Goal: Check status: Check status

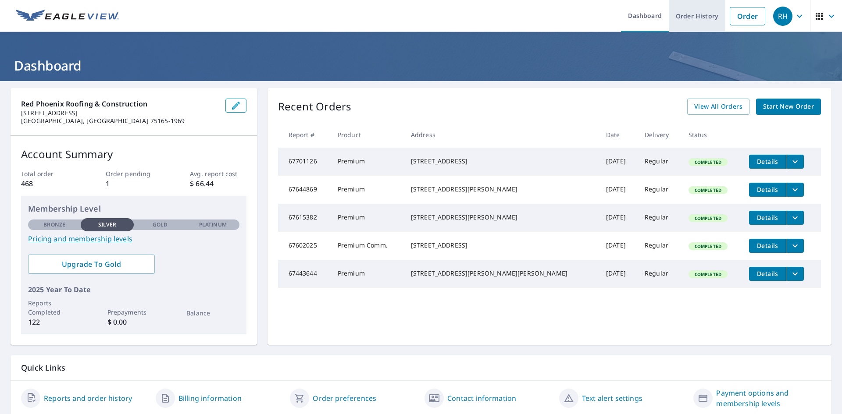
click at [704, 16] on link "Order History" at bounding box center [697, 16] width 57 height 32
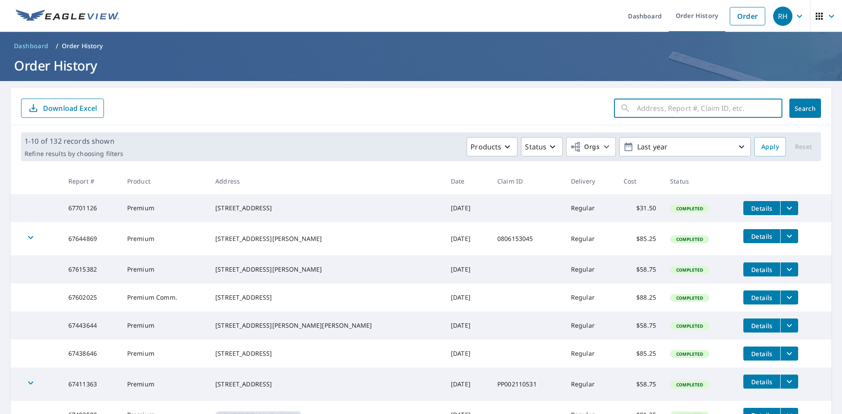
click at [684, 104] on input "text" at bounding box center [710, 108] width 146 height 25
type input "13223"
click button "Search" at bounding box center [805, 108] width 32 height 19
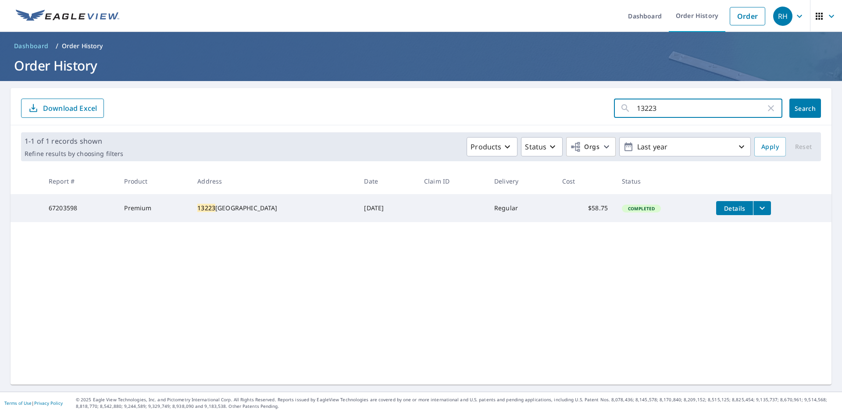
click at [661, 107] on input "13223" at bounding box center [701, 108] width 129 height 25
drag, startPoint x: 661, startPoint y: 107, endPoint x: 634, endPoint y: 107, distance: 26.3
click at [637, 107] on input "13223" at bounding box center [701, 108] width 129 height 25
type input "313"
click button "Search" at bounding box center [805, 108] width 32 height 19
